Goal: Find specific page/section: Find specific page/section

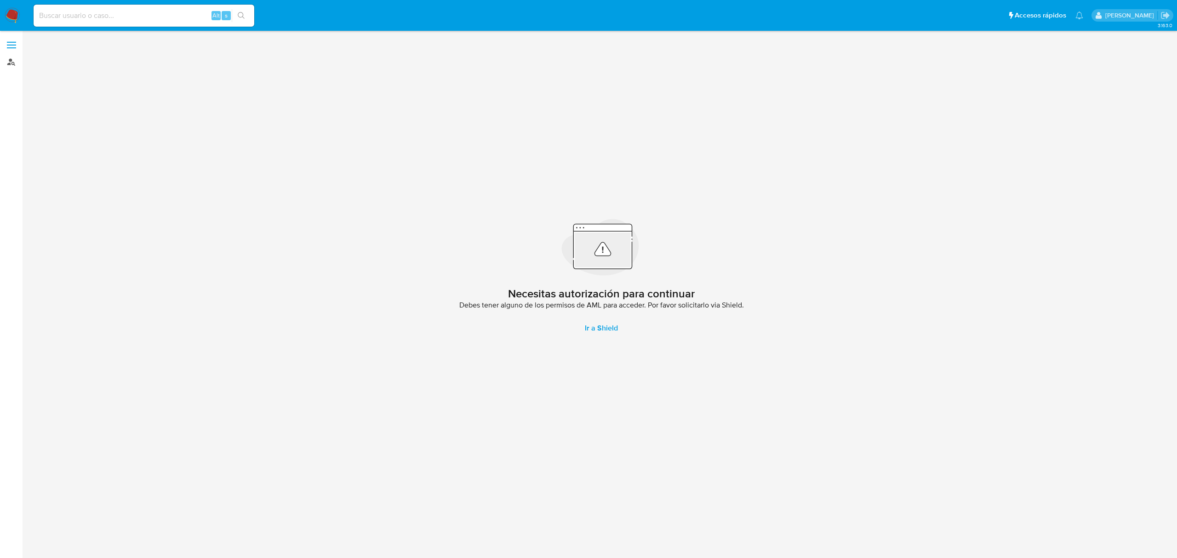
click at [6, 69] on link "Buscador de personas" at bounding box center [54, 62] width 109 height 14
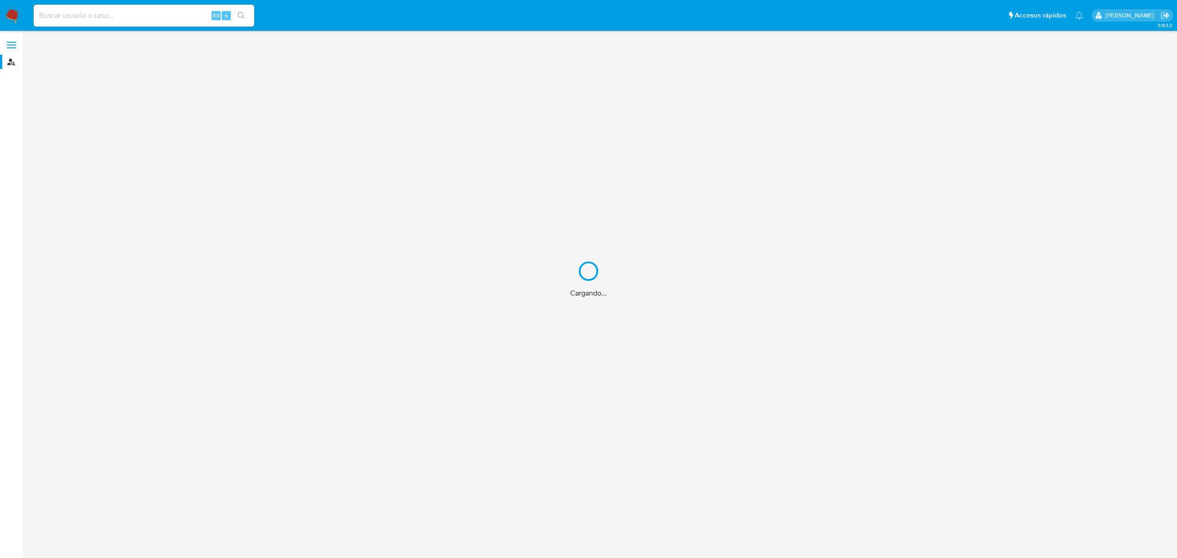
click at [96, 12] on div "Cargando..." at bounding box center [588, 279] width 1177 height 558
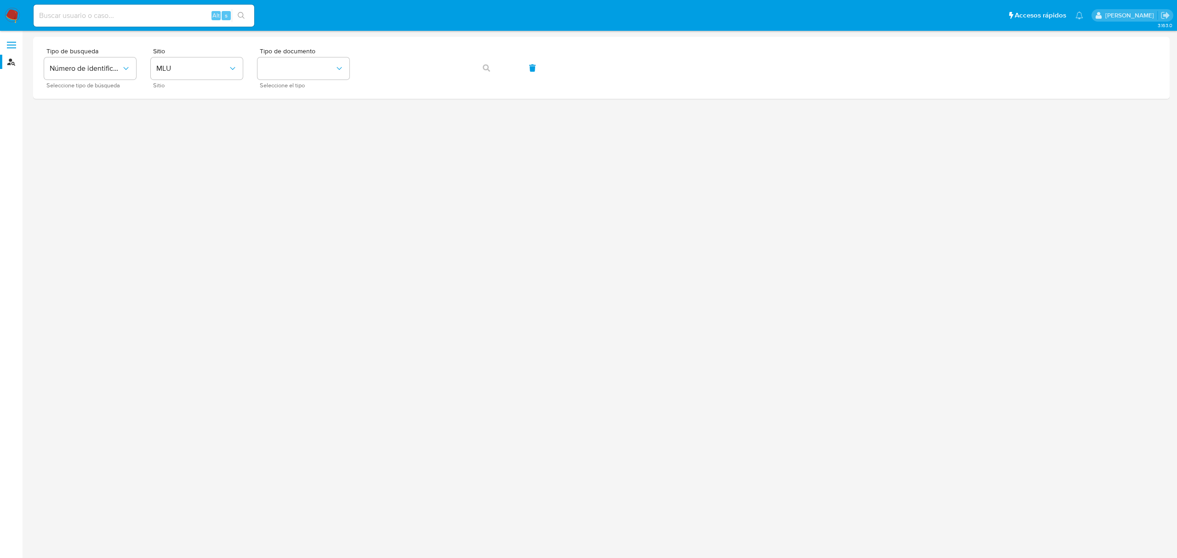
click at [113, 18] on input at bounding box center [144, 16] width 221 height 12
paste input "1124871720"
type input "1124871720"
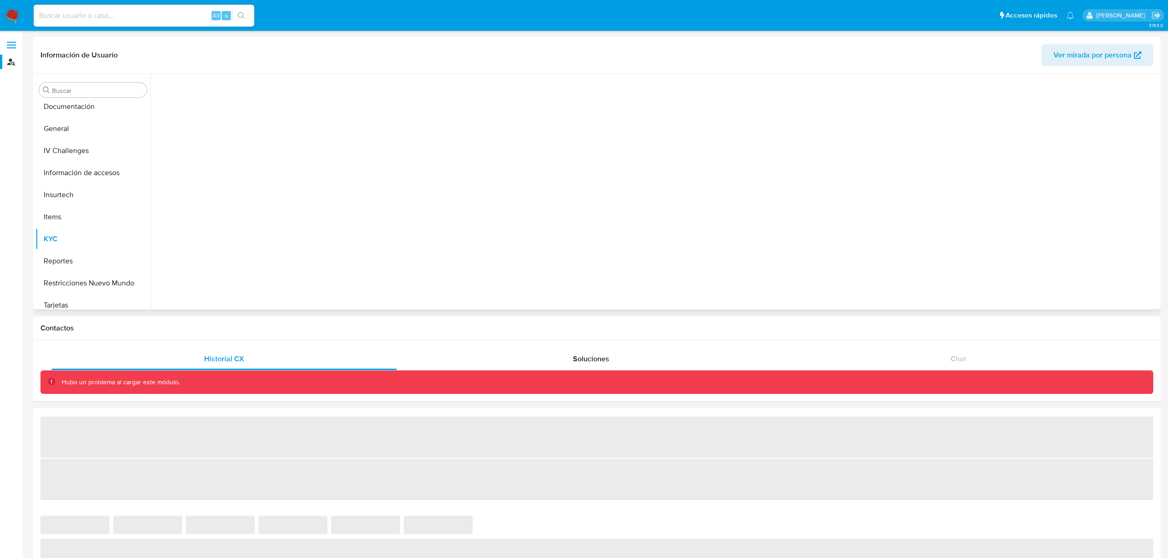
scroll to position [234, 0]
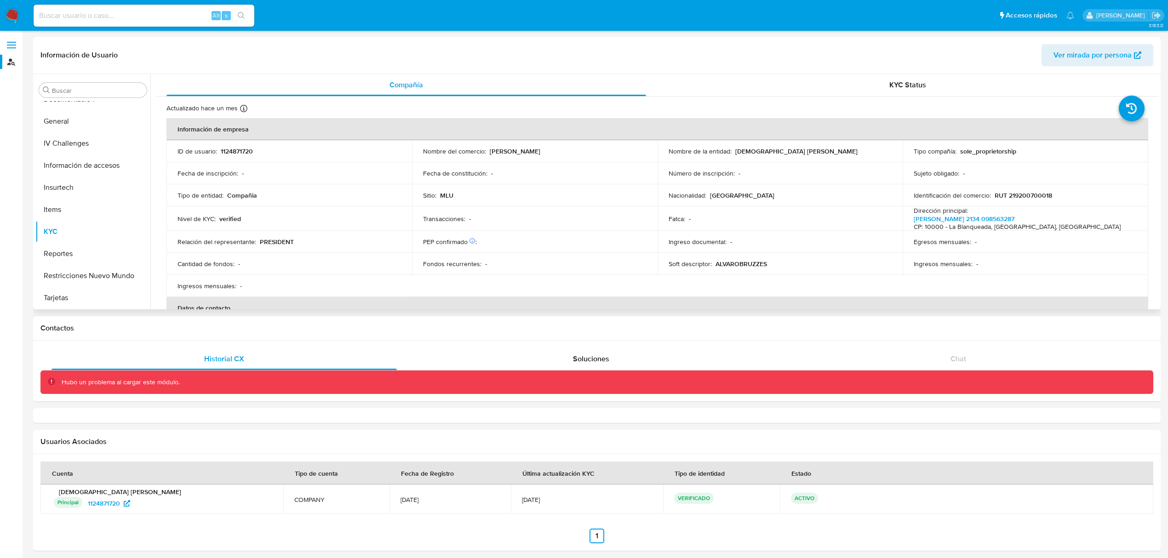
select select "10"
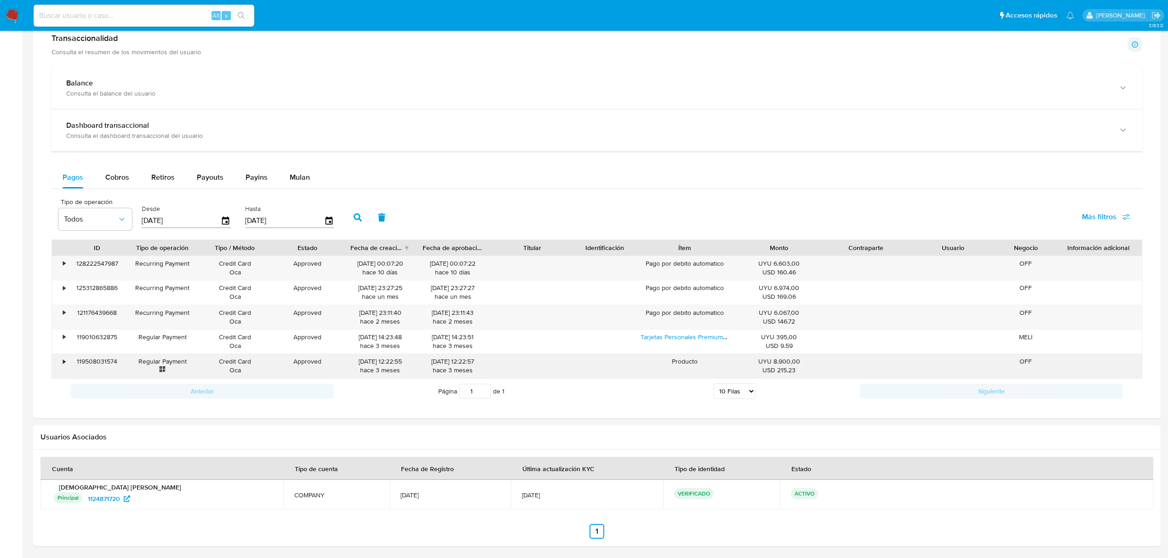
scroll to position [426, 0]
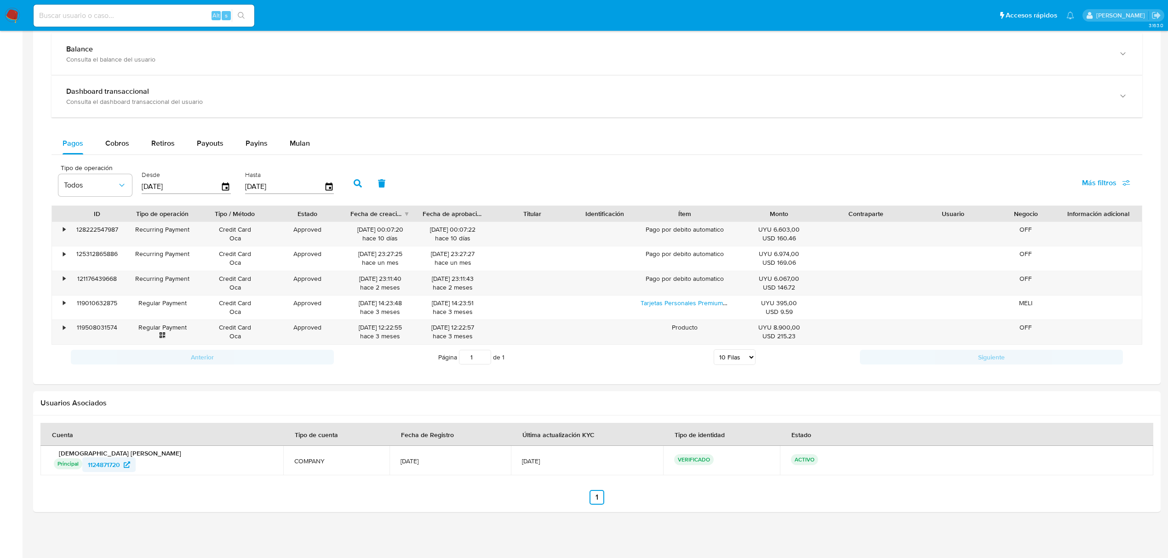
click at [113, 466] on span "1124871720" at bounding box center [104, 464] width 32 height 15
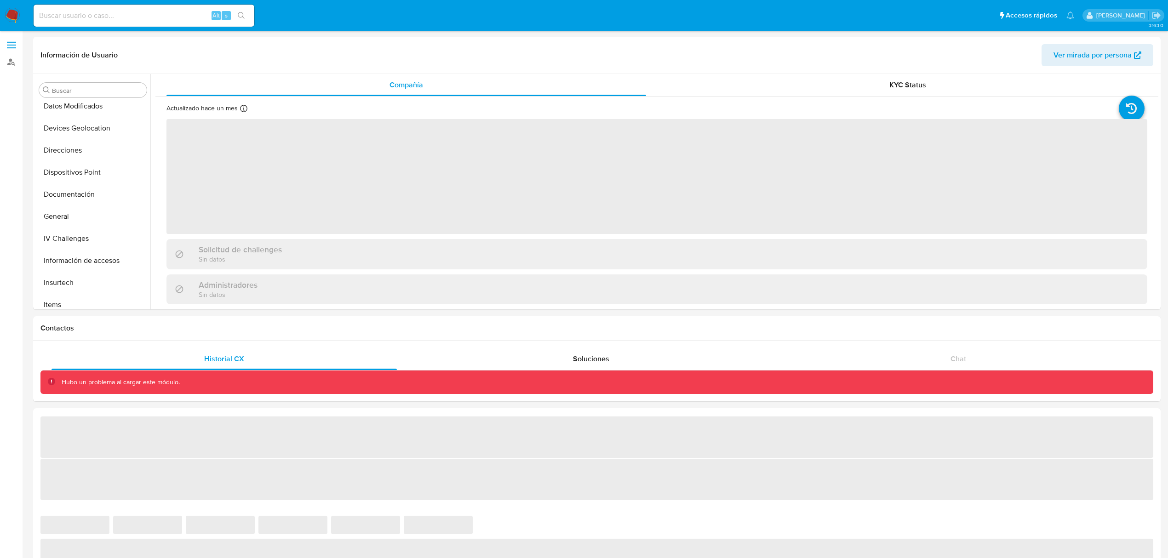
scroll to position [234, 0]
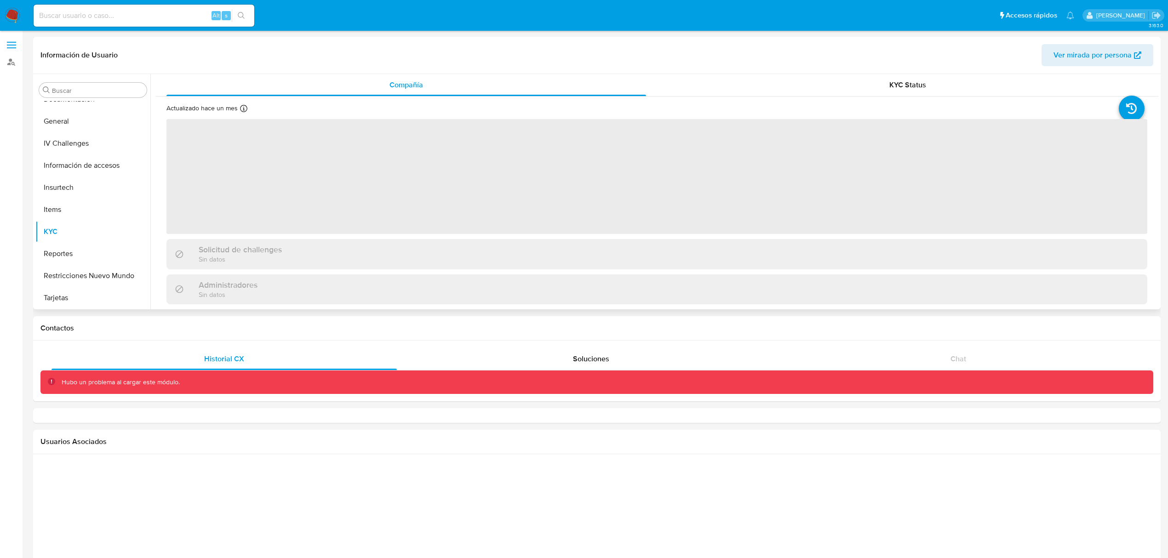
select select "10"
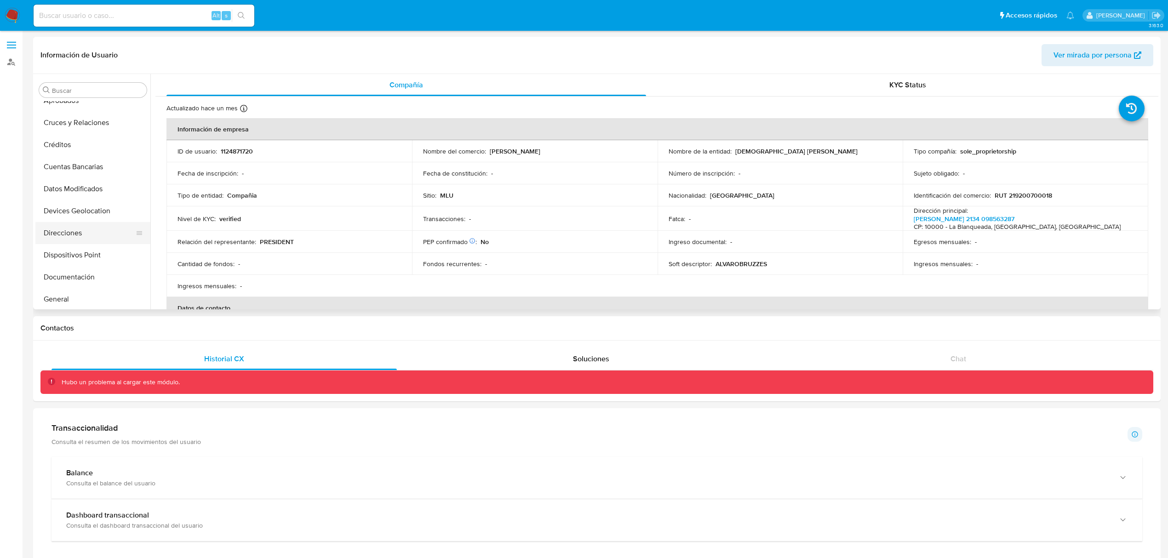
scroll to position [0, 0]
click at [85, 249] on button "Datos Modificados" at bounding box center [89, 245] width 108 height 22
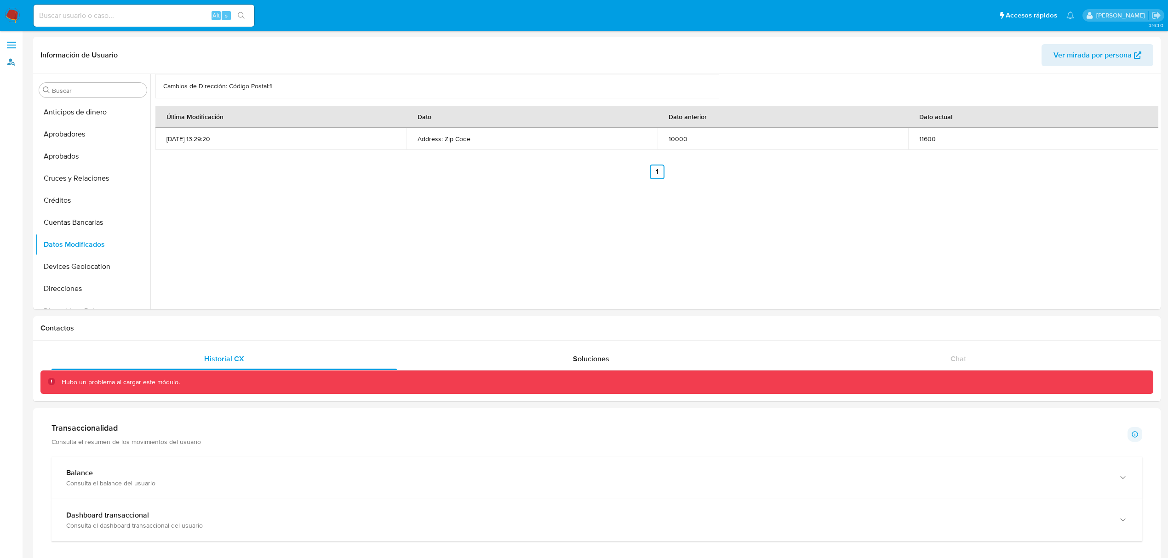
drag, startPoint x: 13, startPoint y: 60, endPoint x: 19, endPoint y: 80, distance: 20.7
click at [13, 60] on link "Buscador de personas" at bounding box center [54, 62] width 109 height 14
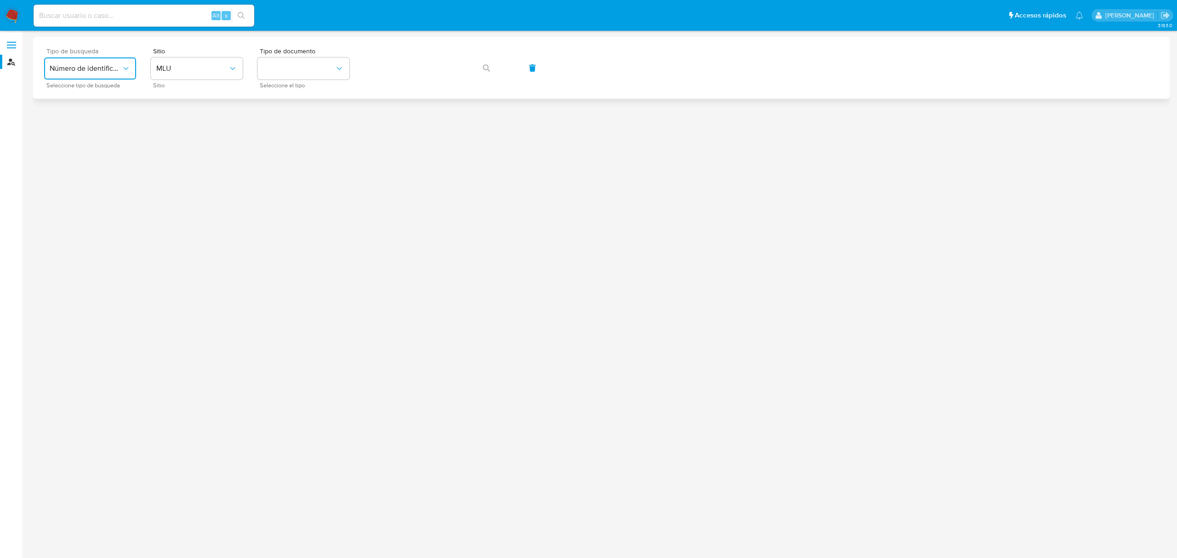
click at [122, 67] on icon "typeSearch" at bounding box center [125, 68] width 9 height 9
drag, startPoint x: 99, startPoint y: 130, endPoint x: 190, endPoint y: 116, distance: 91.5
click at [98, 130] on div "User ID" at bounding box center [87, 125] width 75 height 22
click at [206, 67] on div "Tipo de busqueda User ID Seleccione tipo de búsqueda Sitio Tipo de documento" at bounding box center [601, 68] width 1114 height 40
click at [484, 65] on icon "button" at bounding box center [486, 67] width 7 height 7
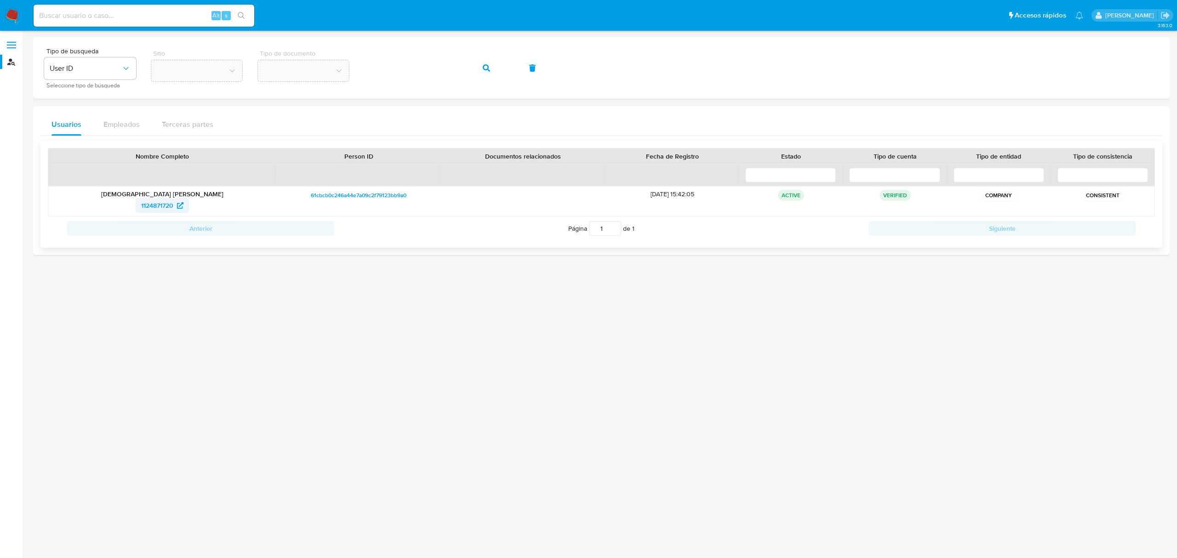
click at [154, 208] on span "1124871720" at bounding box center [157, 205] width 32 height 15
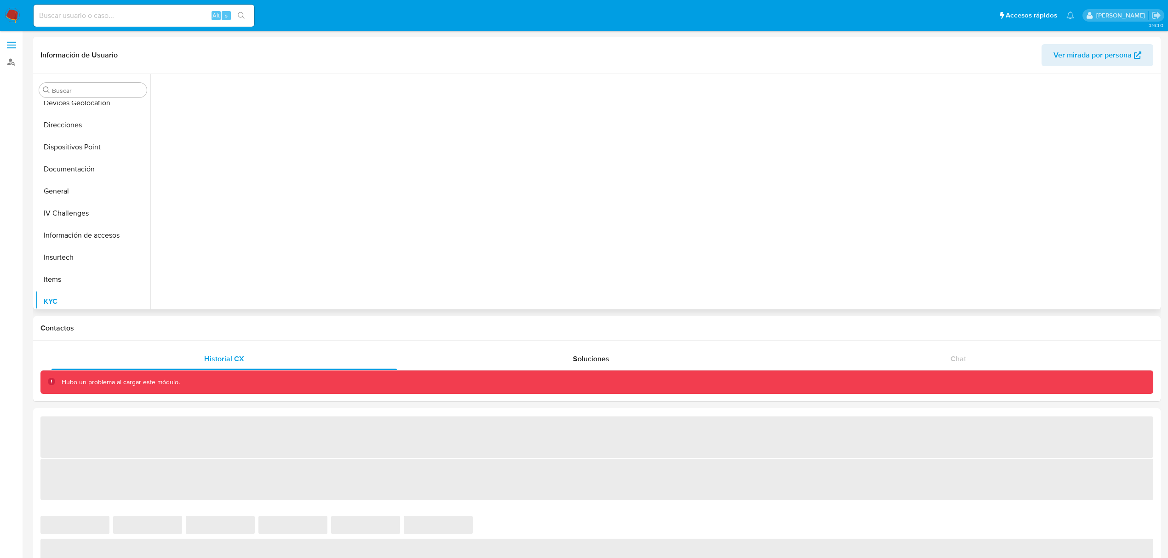
scroll to position [234, 0]
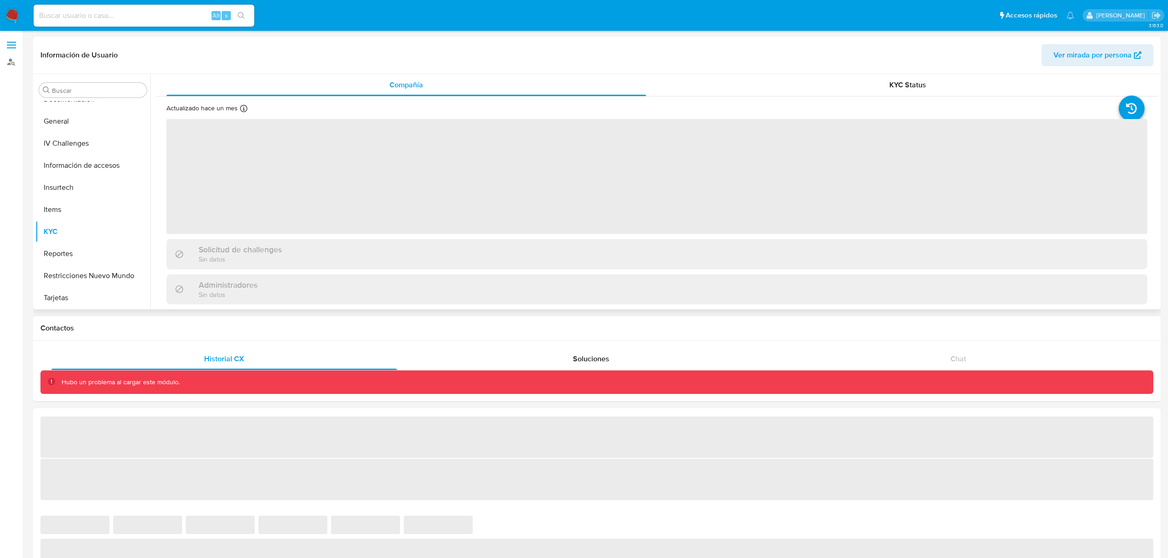
select select "10"
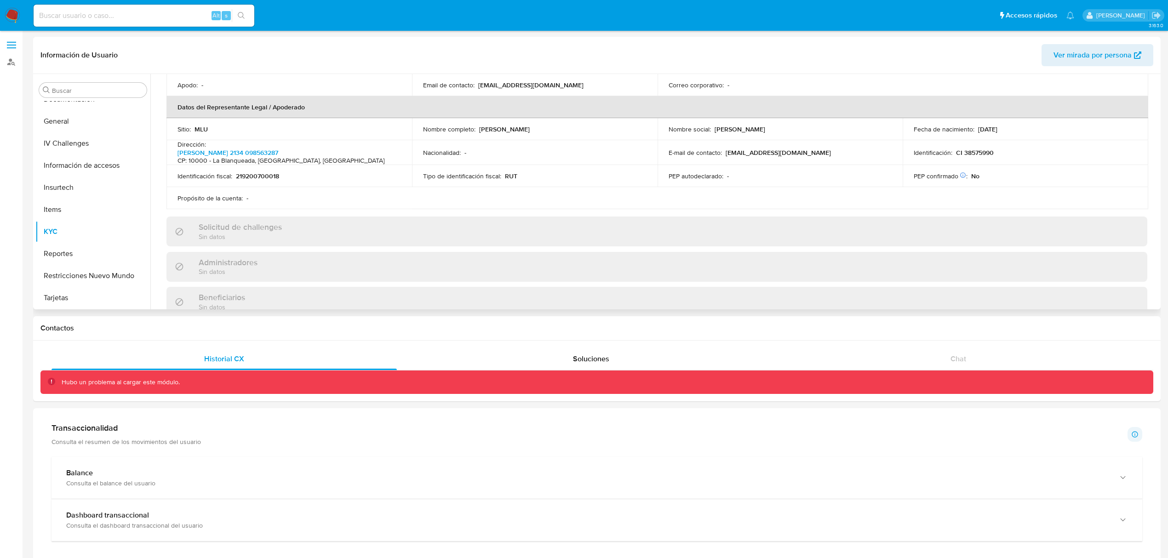
scroll to position [184, 0]
